Goal: Task Accomplishment & Management: Use online tool/utility

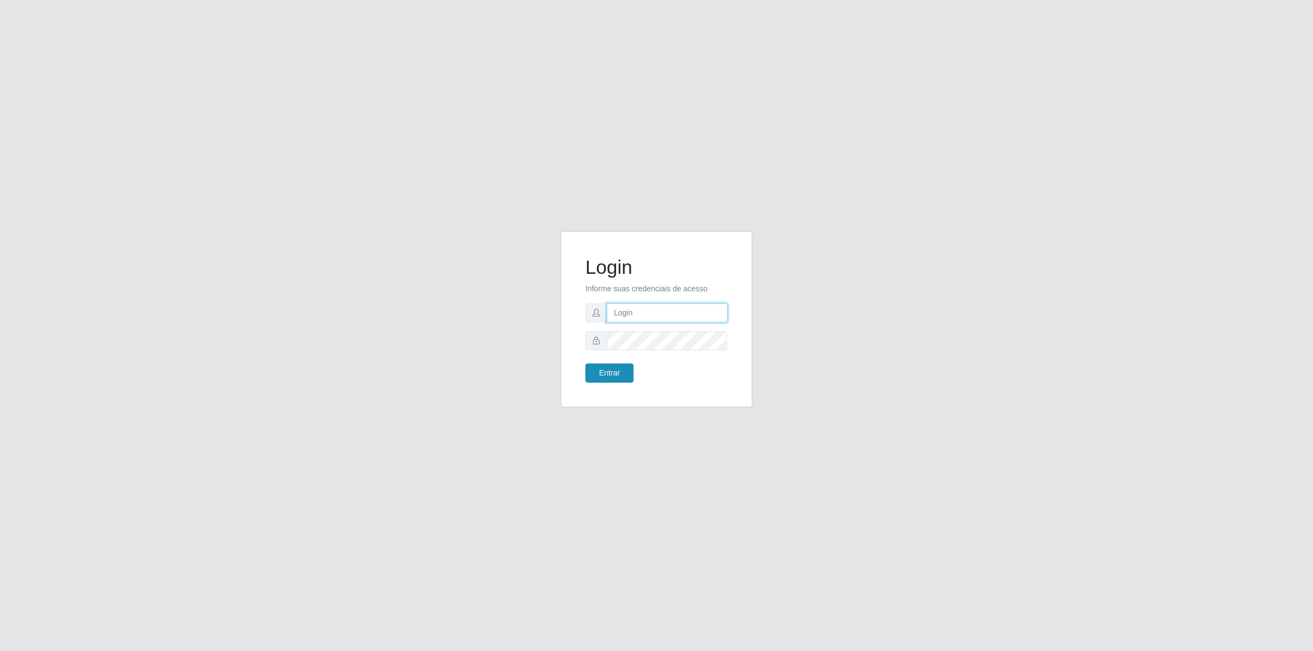
type input "[PERSON_NAME][EMAIL_ADDRESS][DOMAIN_NAME]"
click at [624, 370] on button "Entrar" at bounding box center [609, 373] width 48 height 19
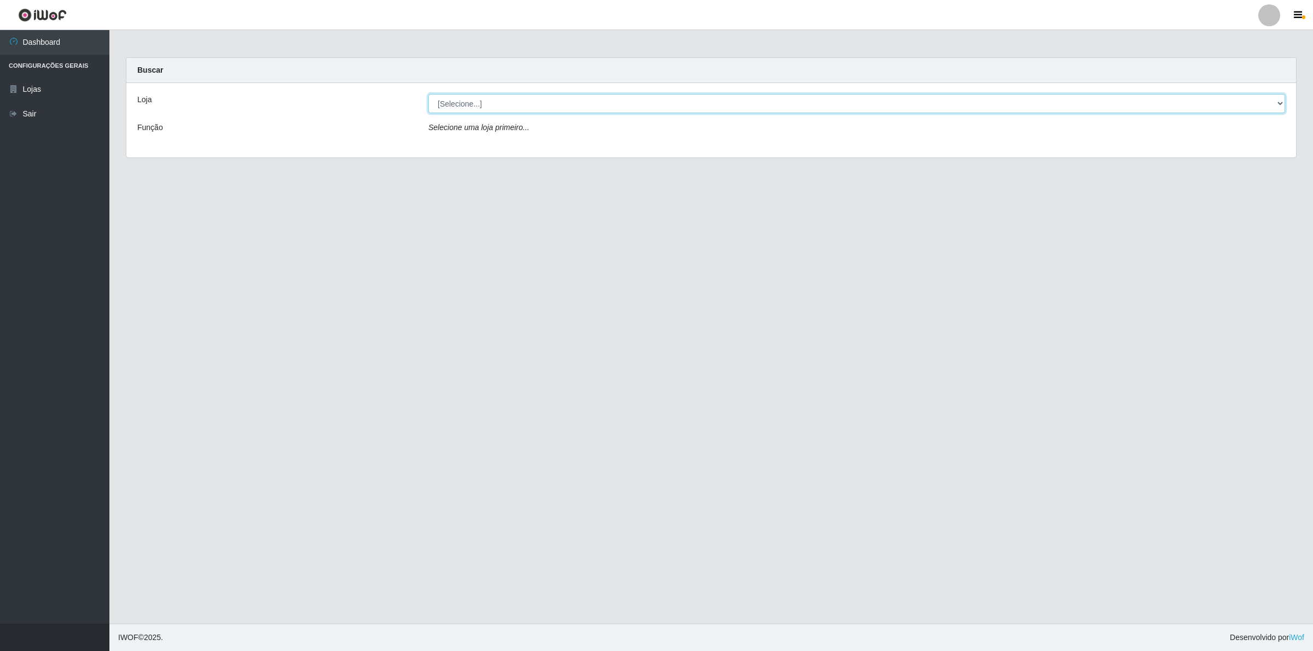
click at [499, 99] on select "[Selecione...] Extrabom - Loja 01 Centro de Distribuição" at bounding box center [856, 103] width 857 height 19
select select "435"
click at [428, 94] on select "[Selecione...] Extrabom - Loja 01 Centro de Distribuição" at bounding box center [856, 103] width 857 height 19
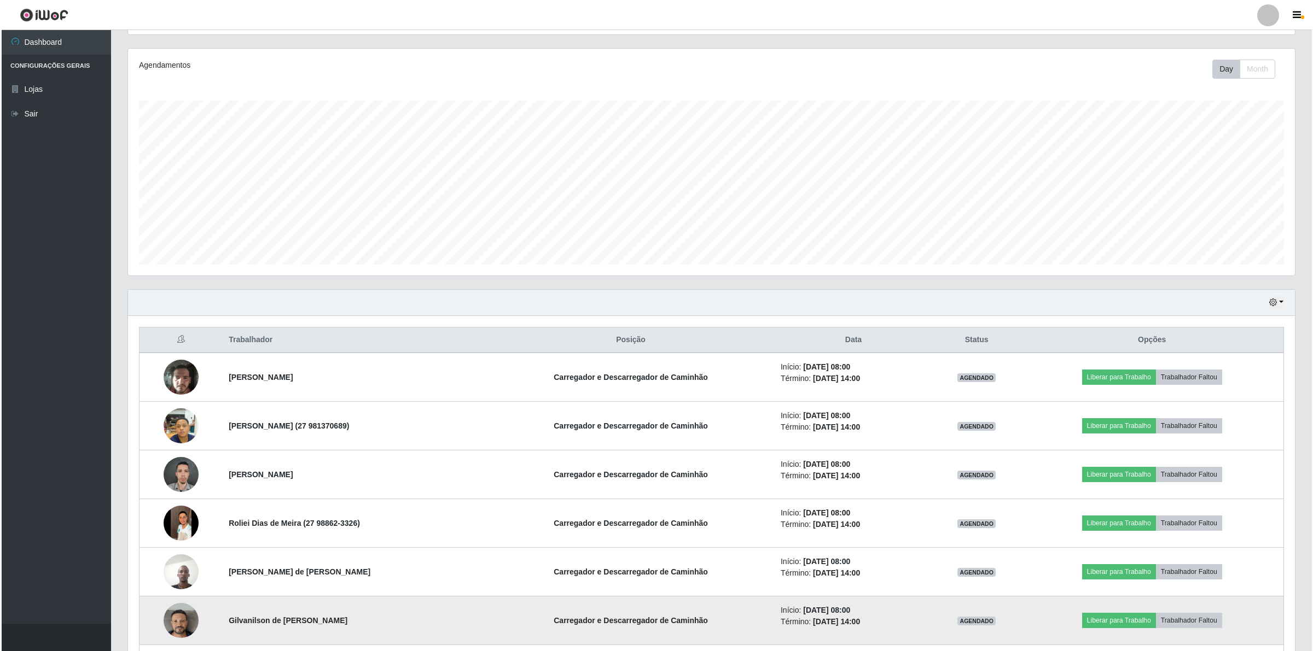
scroll to position [321, 0]
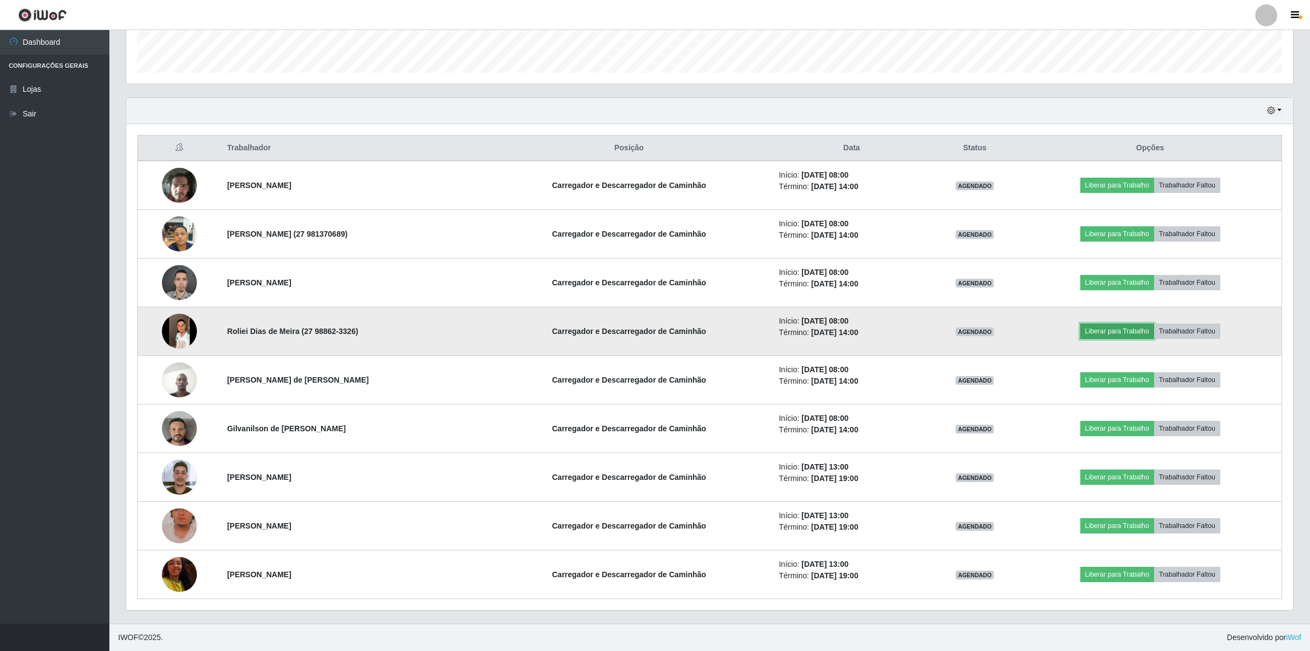
click at [1139, 328] on button "Liberar para Trabalho" at bounding box center [1117, 331] width 74 height 15
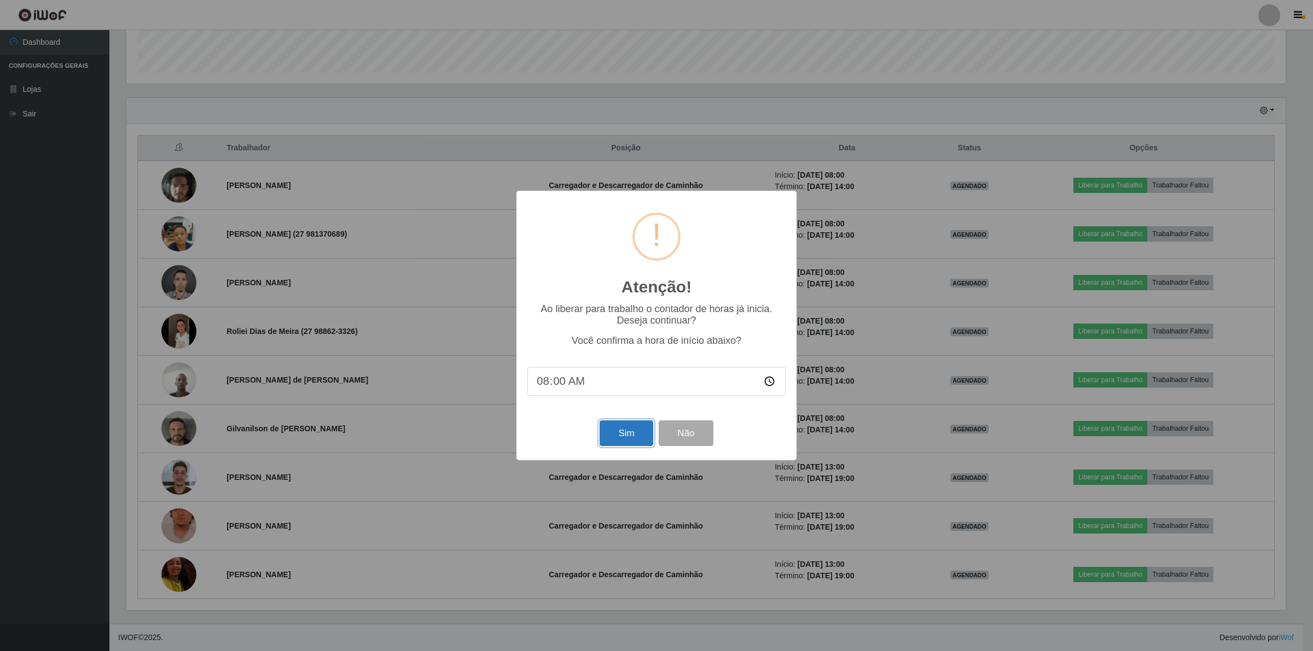
click at [620, 430] on button "Sim" at bounding box center [625, 434] width 53 height 26
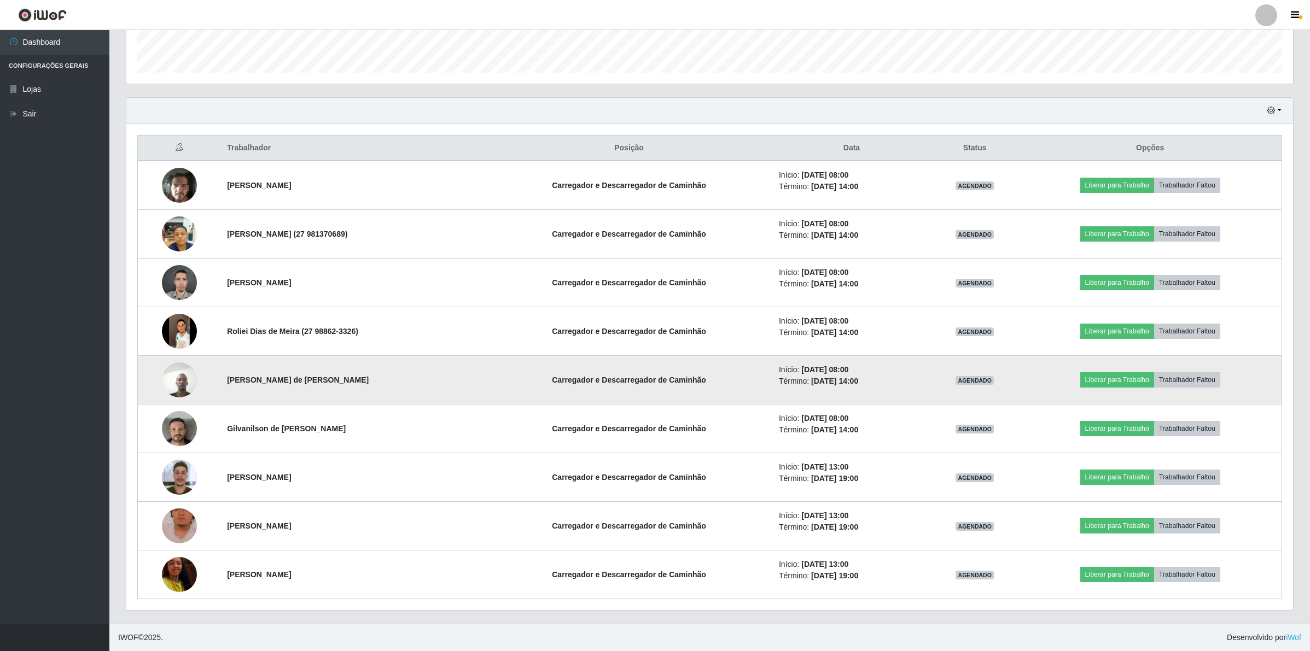
scroll to position [228, 1169]
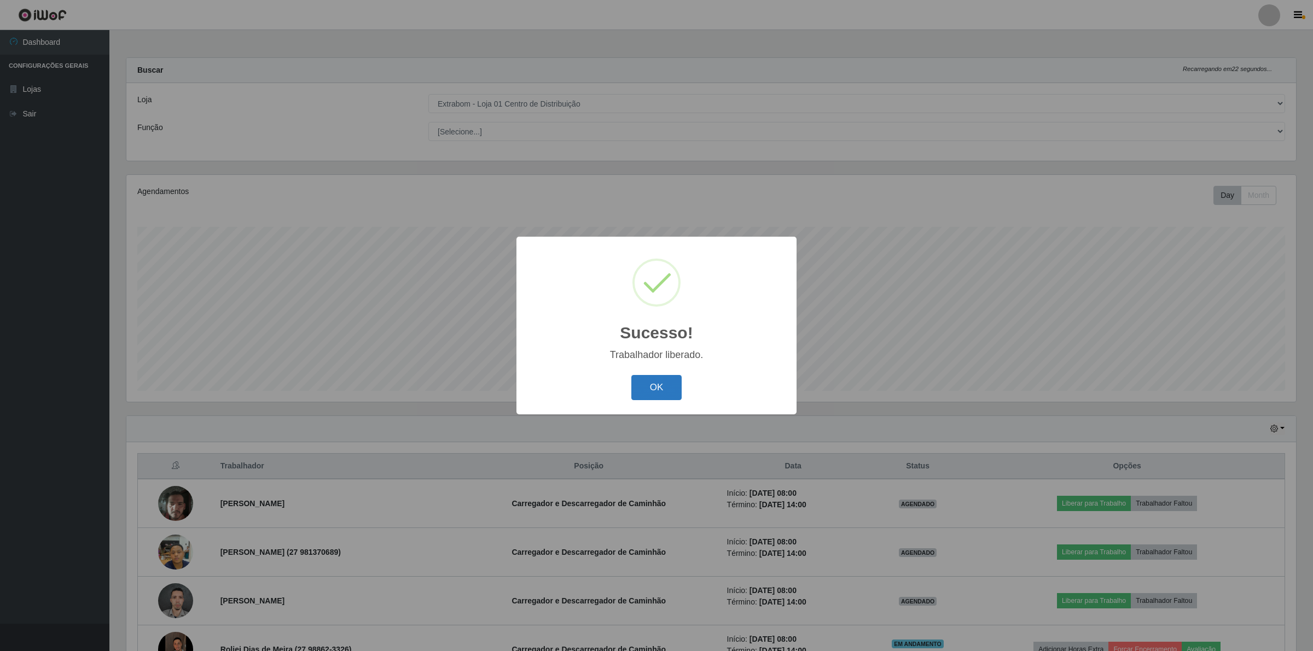
click at [676, 392] on button "OK" at bounding box center [656, 388] width 51 height 26
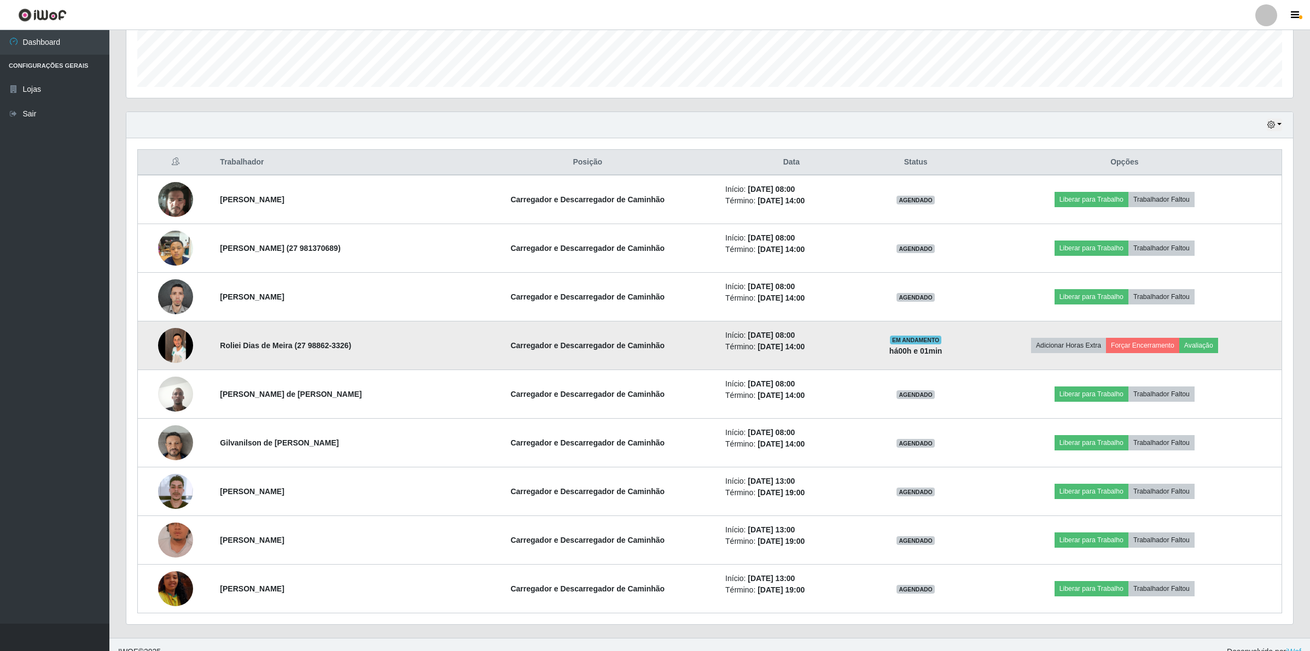
scroll to position [321, 0]
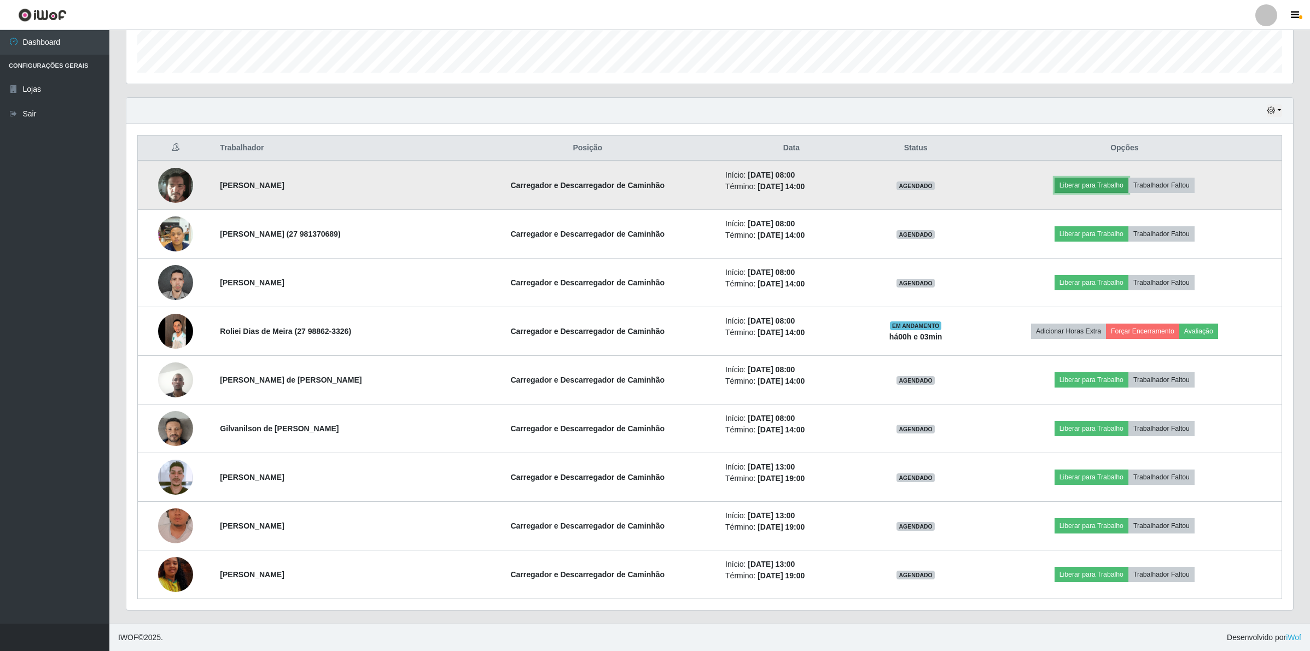
click at [1102, 188] on button "Liberar para Trabalho" at bounding box center [1092, 185] width 74 height 15
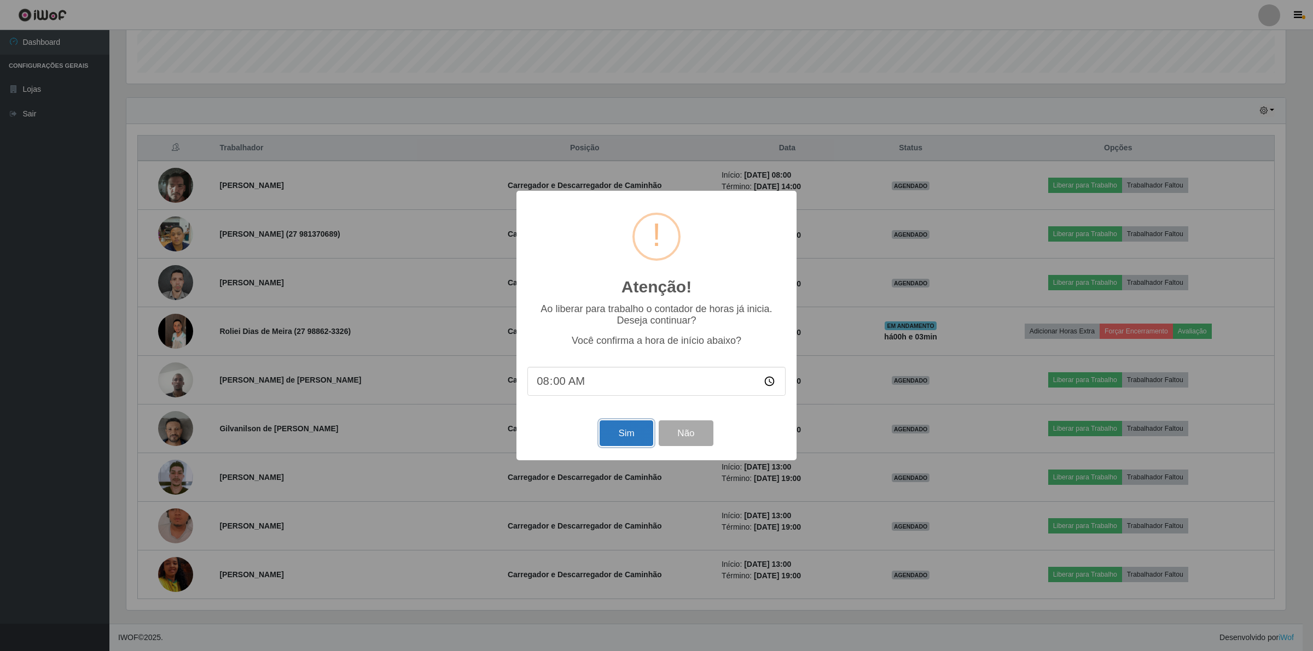
click at [625, 438] on button "Sim" at bounding box center [625, 434] width 53 height 26
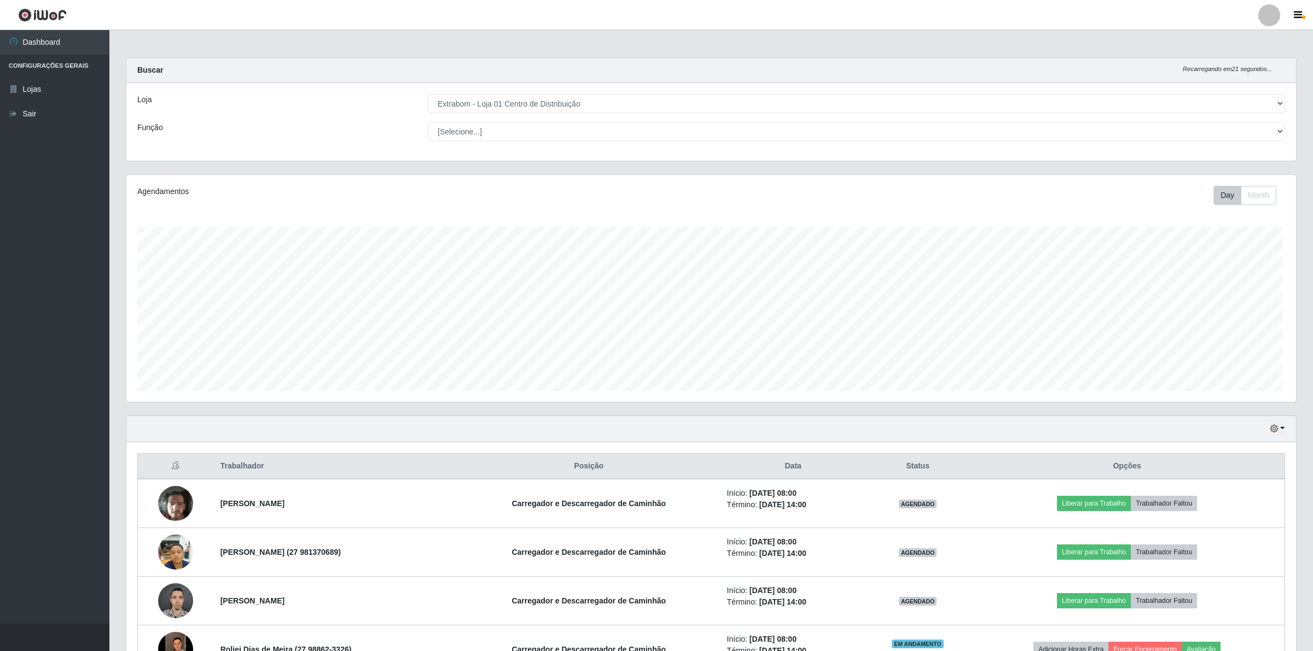
scroll to position [228, 1169]
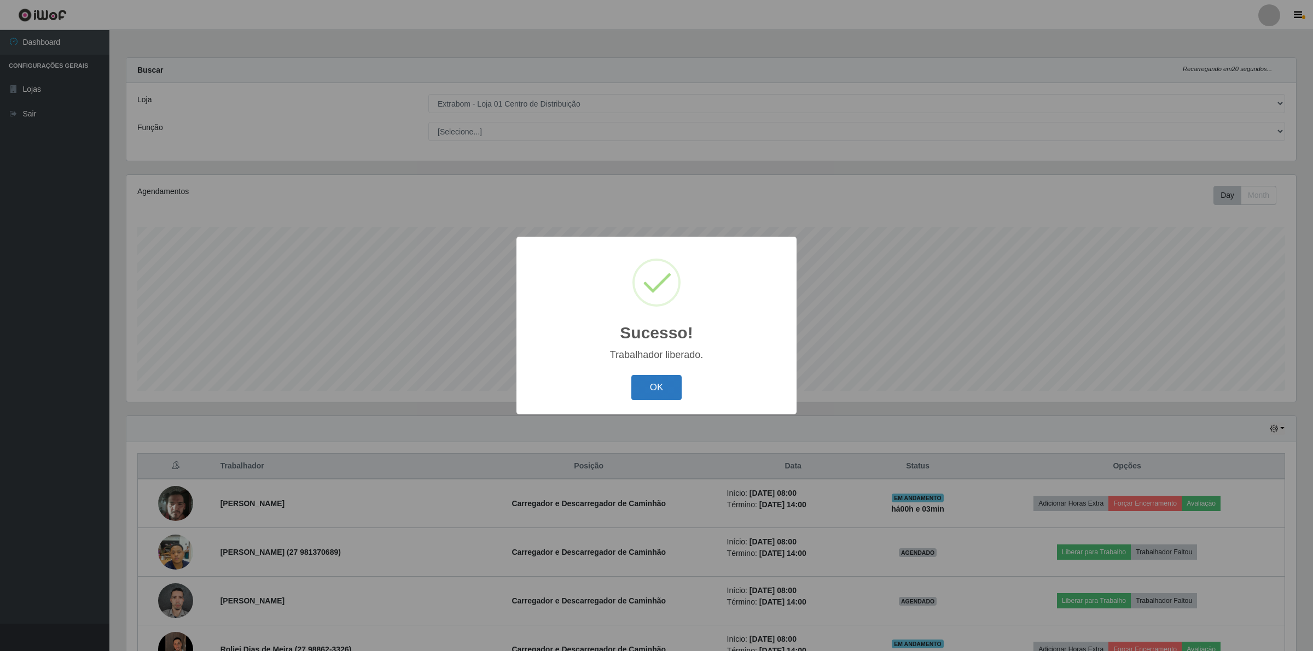
click at [653, 389] on button "OK" at bounding box center [656, 388] width 51 height 26
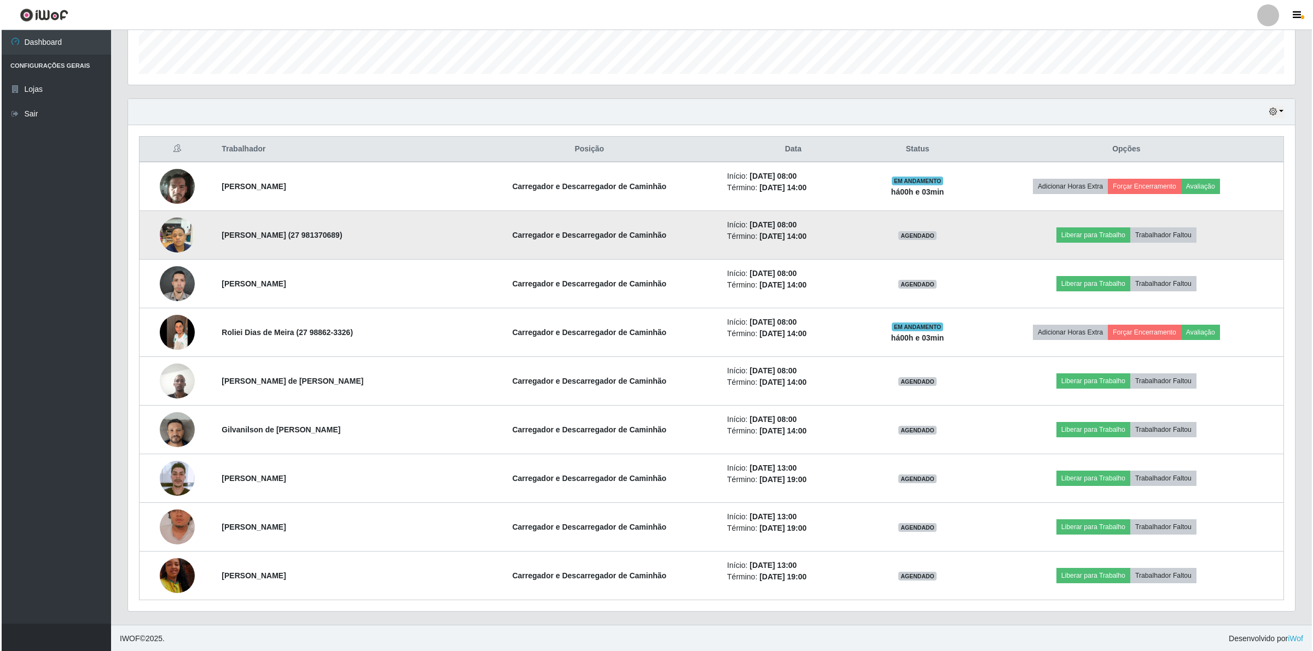
scroll to position [321, 0]
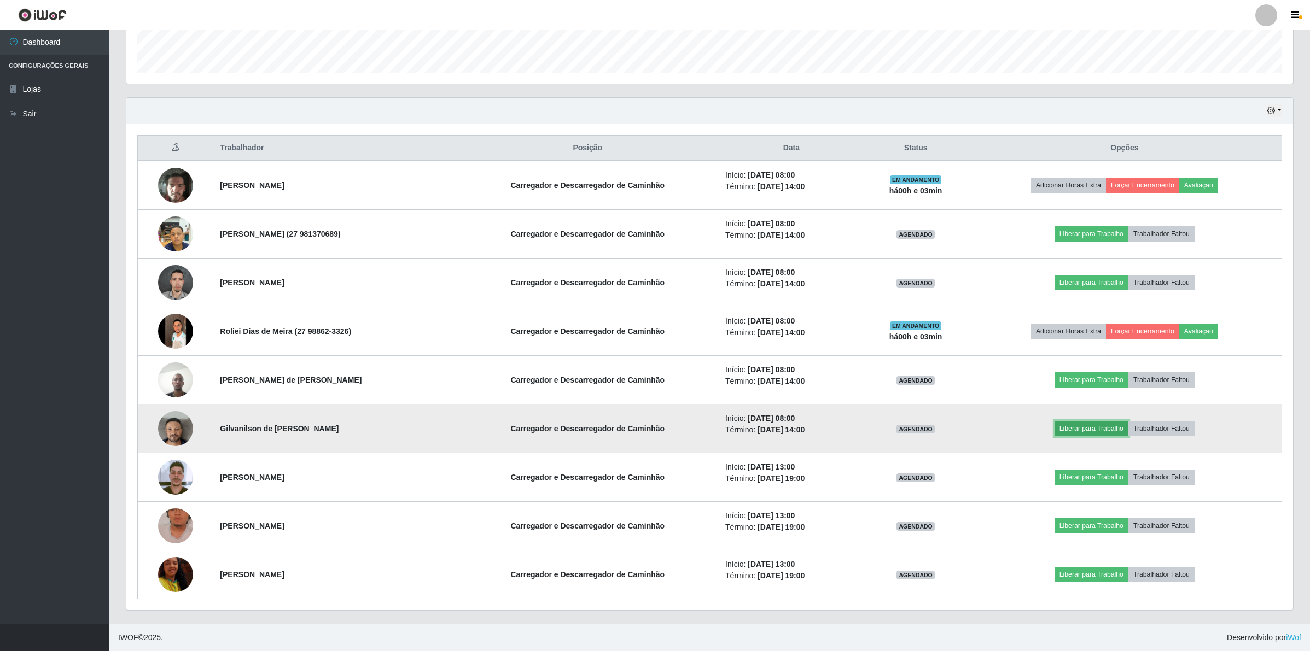
click at [1100, 427] on button "Liberar para Trabalho" at bounding box center [1092, 428] width 74 height 15
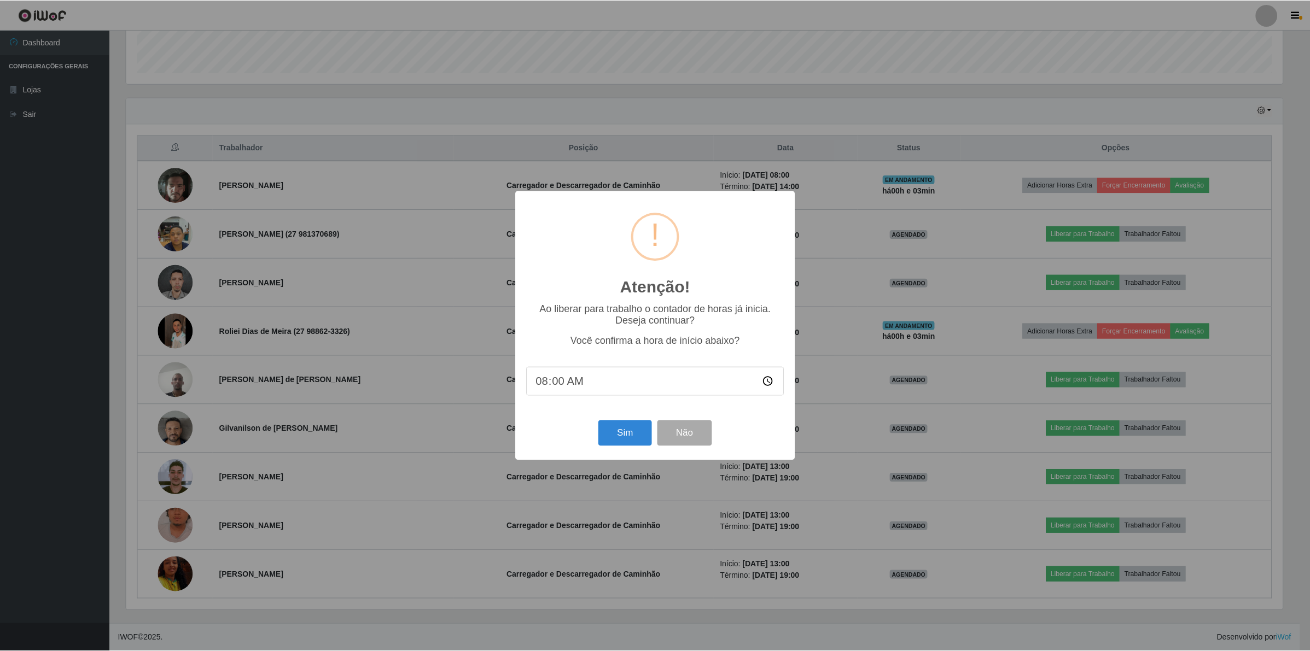
scroll to position [228, 1159]
click at [614, 430] on button "Sim" at bounding box center [625, 434] width 53 height 26
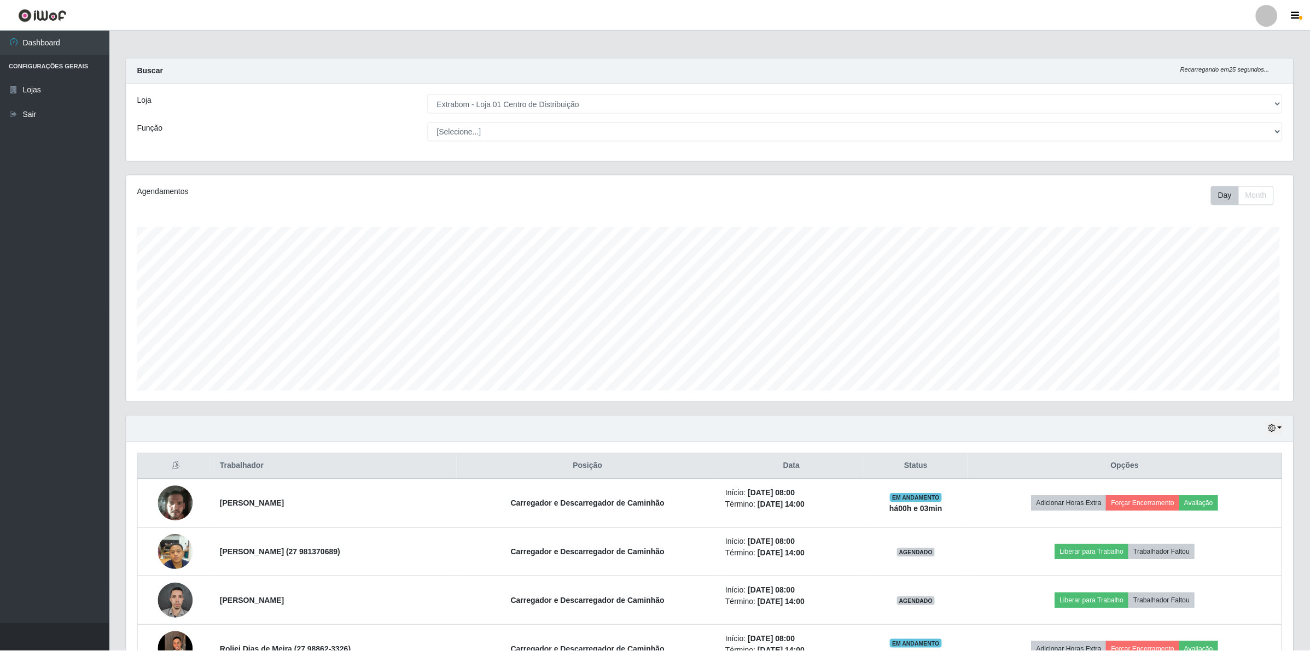
scroll to position [228, 1169]
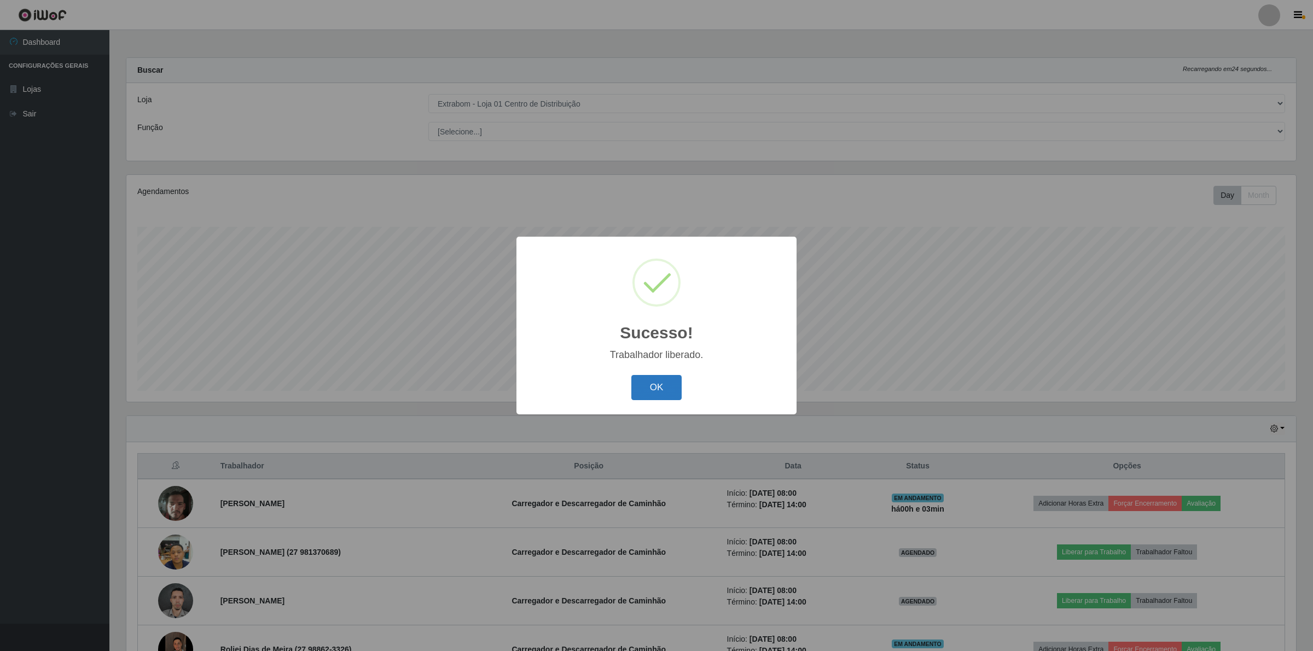
click at [658, 392] on button "OK" at bounding box center [656, 388] width 51 height 26
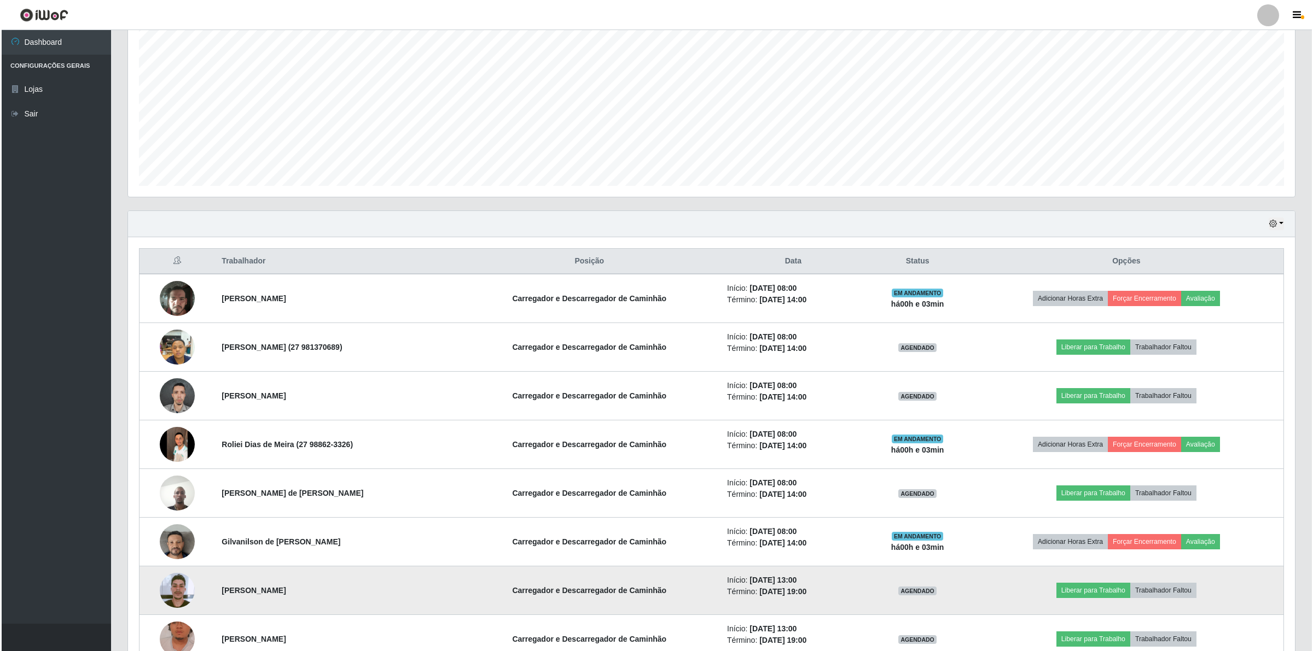
scroll to position [321, 0]
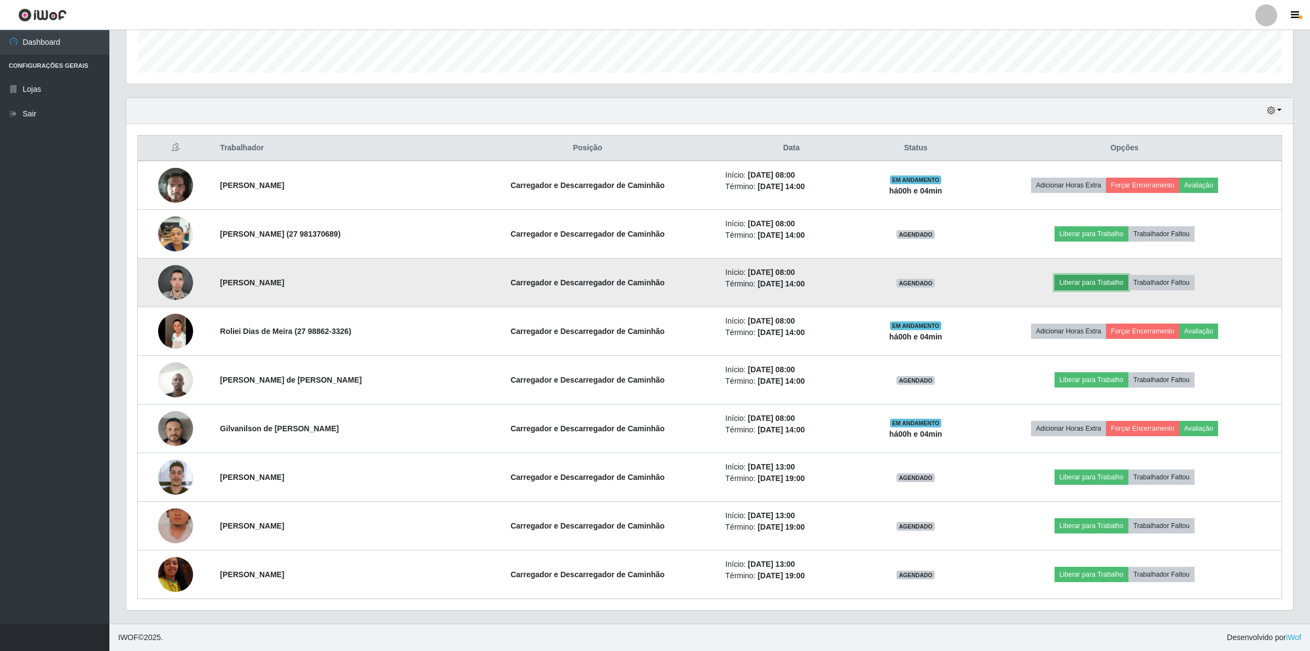
click at [1119, 286] on button "Liberar para Trabalho" at bounding box center [1092, 282] width 74 height 15
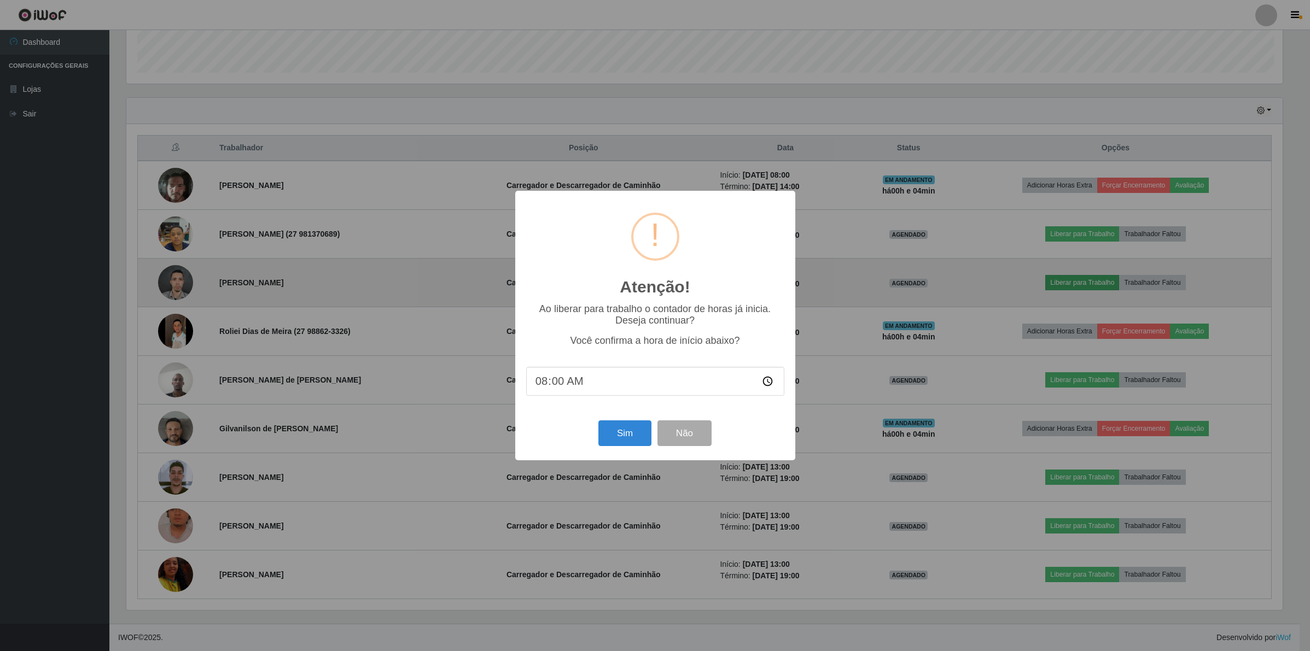
scroll to position [228, 1159]
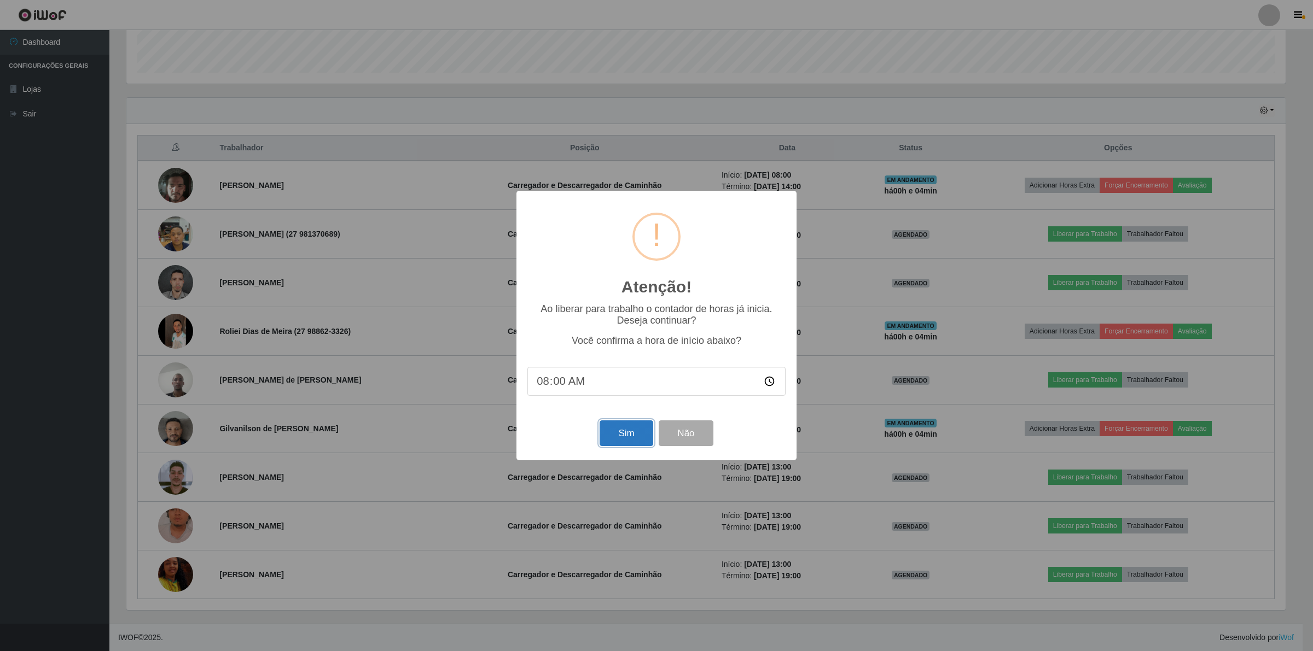
click at [618, 441] on button "Sim" at bounding box center [625, 434] width 53 height 26
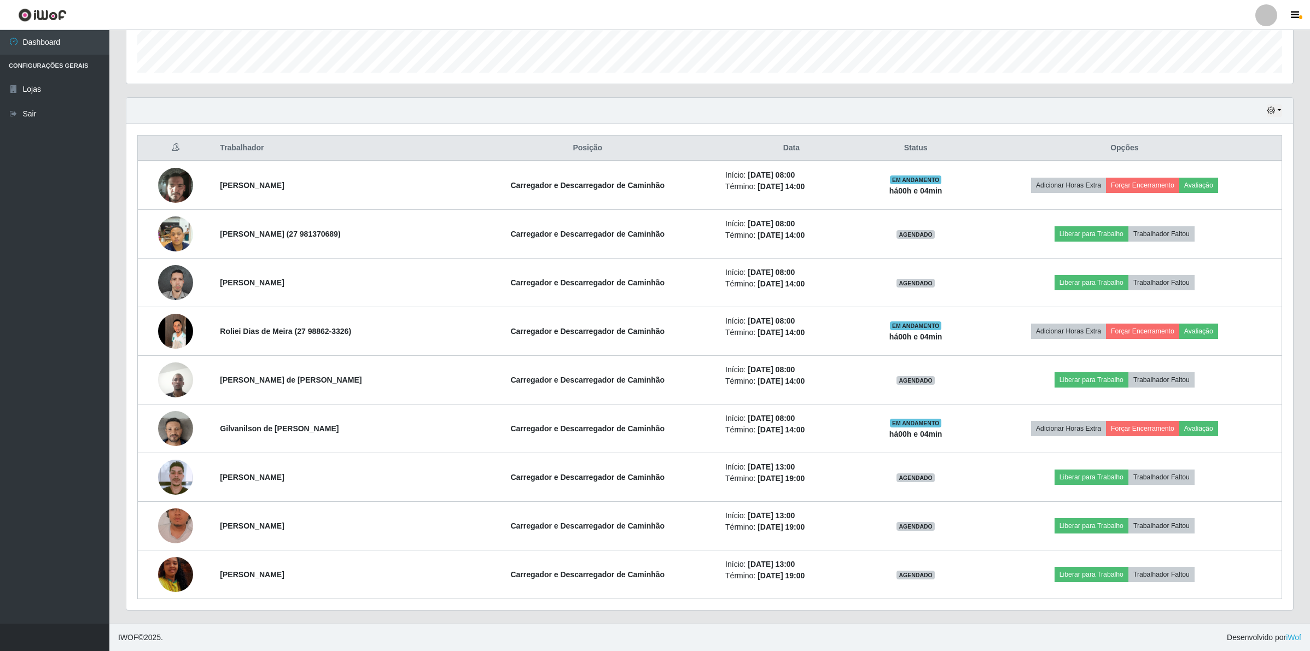
scroll to position [228, 1169]
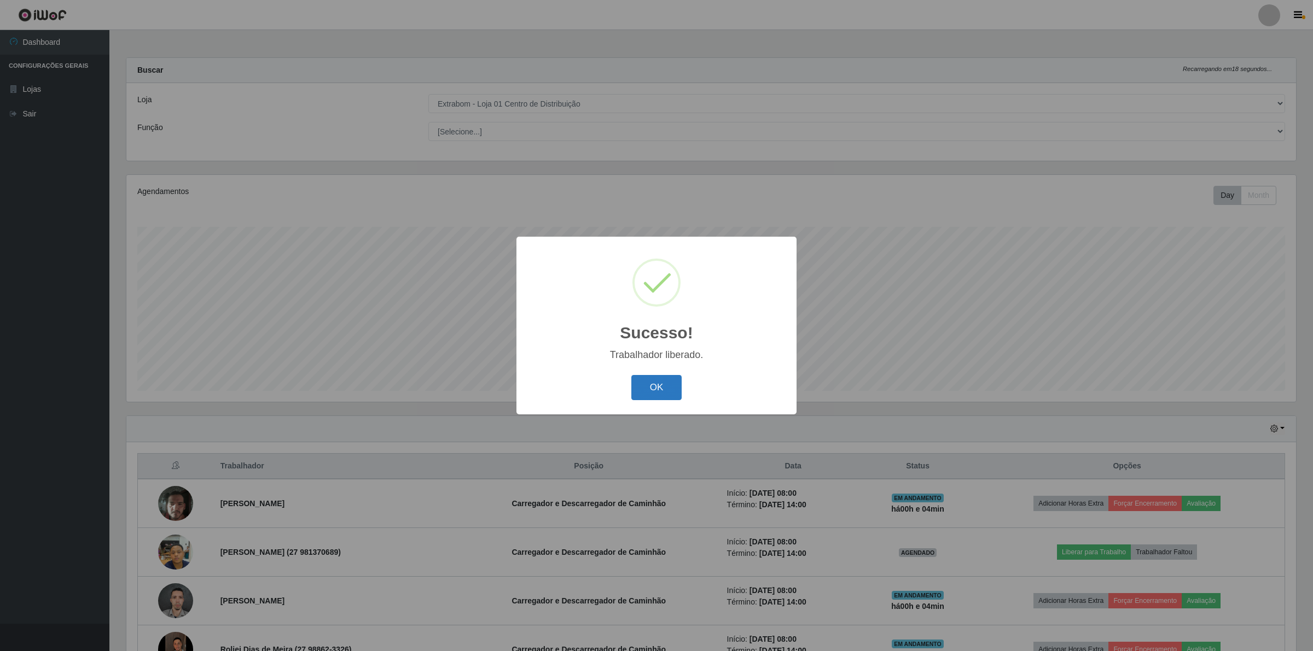
click at [669, 386] on button "OK" at bounding box center [656, 388] width 51 height 26
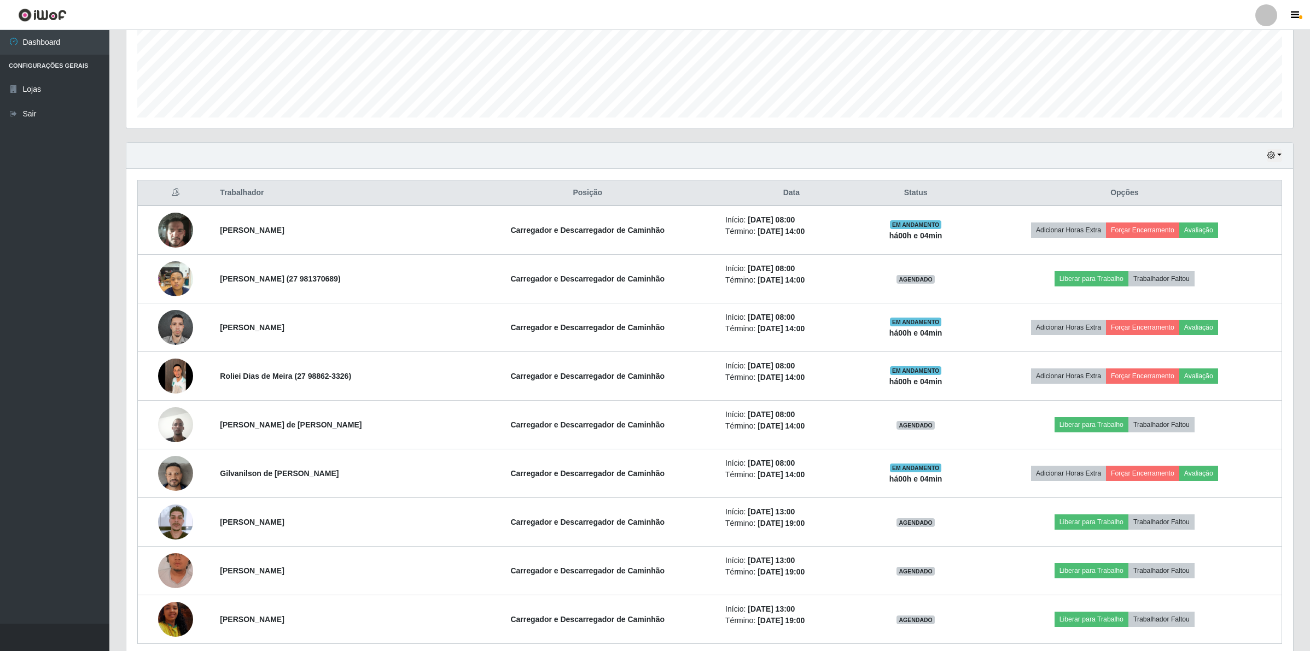
scroll to position [0, 0]
